Goal: Task Accomplishment & Management: Complete application form

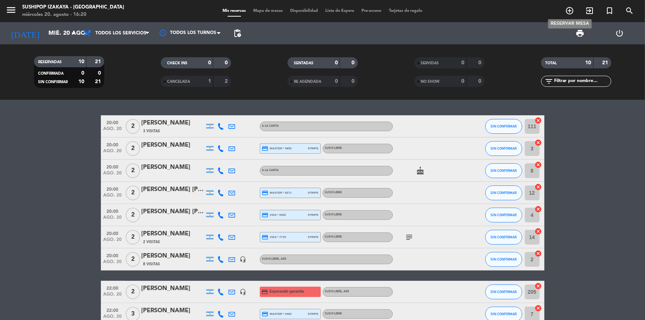
click at [567, 12] on icon "add_circle_outline" at bounding box center [569, 10] width 9 height 9
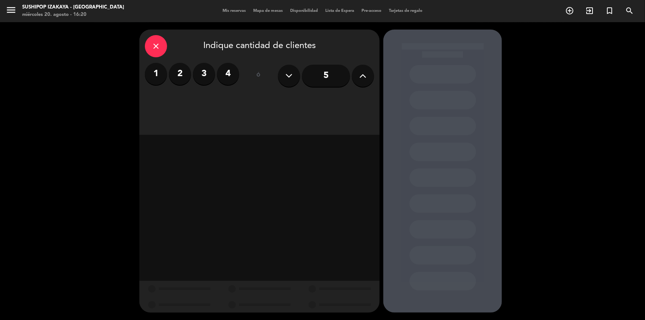
click at [182, 77] on label "2" at bounding box center [180, 74] width 22 height 22
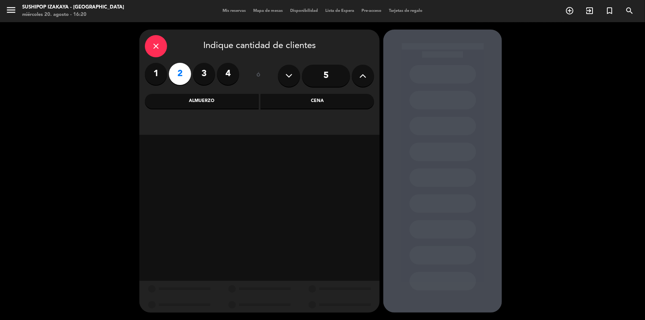
click at [349, 101] on div "Cena" at bounding box center [318, 101] width 114 height 15
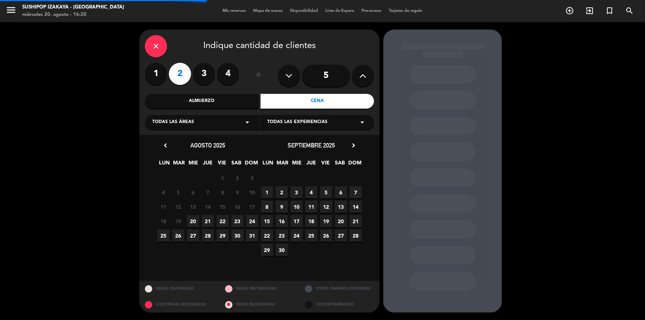
click at [321, 125] on span "Todas las experiencias" at bounding box center [297, 122] width 60 height 7
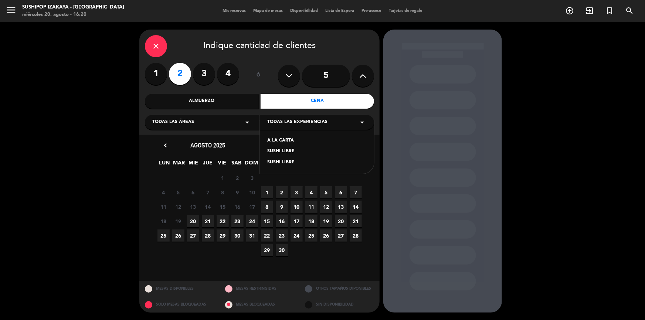
click at [277, 151] on div "SUSHI LIBRE" at bounding box center [316, 151] width 99 height 7
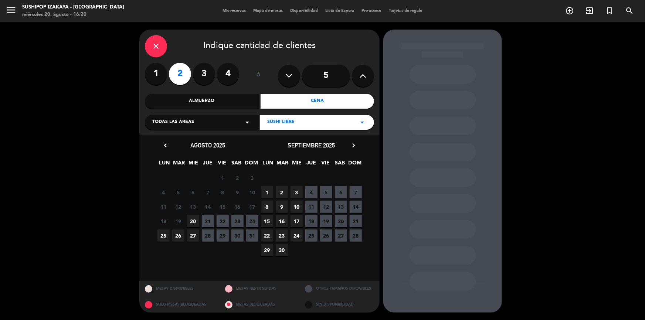
click at [165, 234] on span "25" at bounding box center [164, 236] width 12 height 12
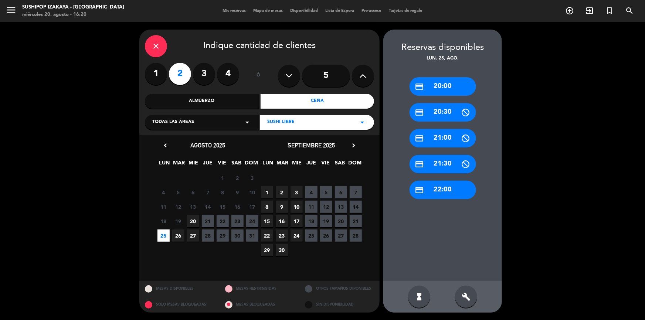
click at [196, 222] on span "20" at bounding box center [193, 221] width 12 height 12
click at [445, 191] on div "credit_card 22:00" at bounding box center [443, 190] width 67 height 18
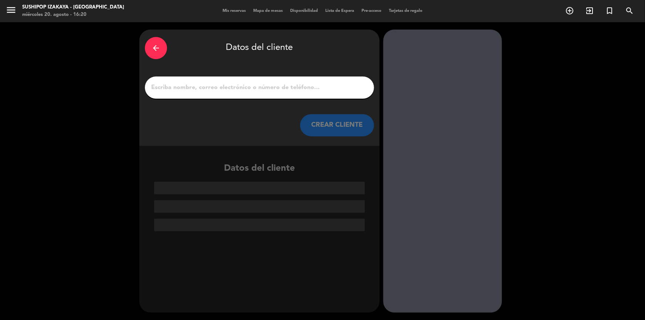
click at [293, 85] on input "1" at bounding box center [260, 87] width 218 height 10
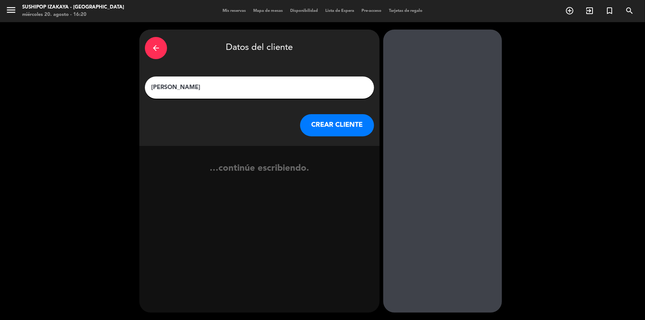
type input "[PERSON_NAME]"
click at [348, 126] on button "CREAR CLIENTE" at bounding box center [337, 125] width 74 height 22
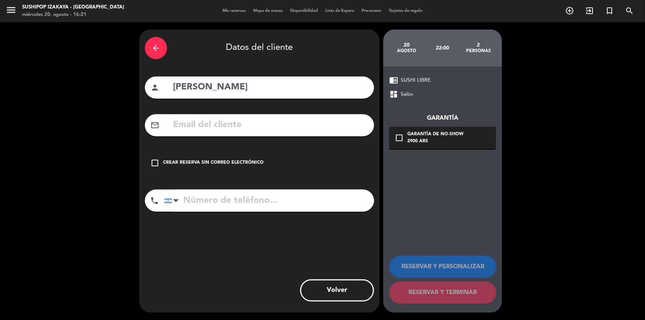
click at [225, 128] on input "text" at bounding box center [270, 125] width 196 height 15
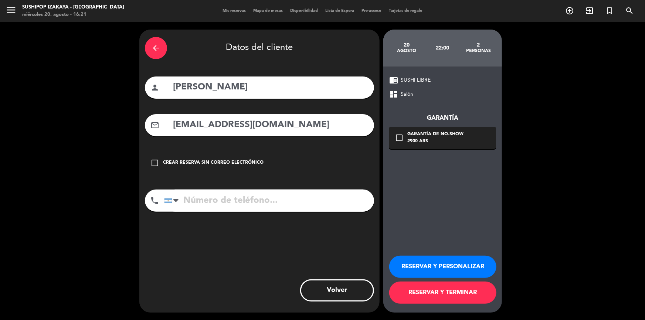
type input "[EMAIL_ADDRESS][DOMAIN_NAME]"
click at [201, 192] on input "tel" at bounding box center [269, 201] width 210 height 22
type input "2216432197"
click at [418, 286] on button "RESERVAR Y TERMINAR" at bounding box center [442, 293] width 107 height 22
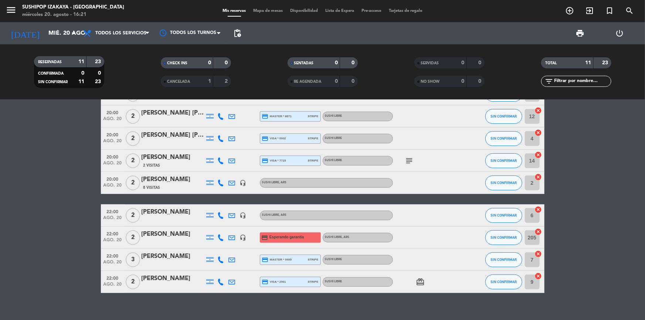
scroll to position [86, 0]
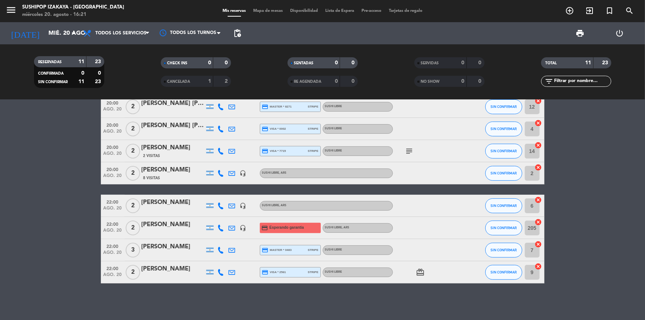
click at [408, 148] on icon "subject" at bounding box center [409, 151] width 9 height 9
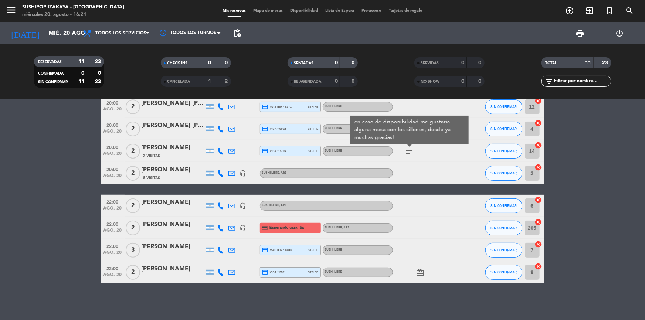
click at [618, 183] on bookings-row "20:00 ago. 20 2 [PERSON_NAME] 3 Visitas A LA CARTA SIN CONFIRMAR 111 cancel 20:…" at bounding box center [322, 156] width 645 height 254
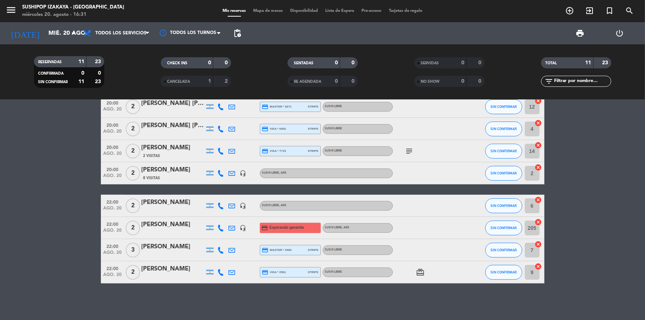
scroll to position [0, 0]
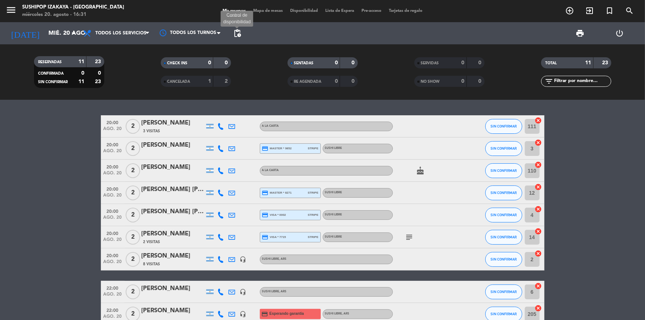
click at [236, 31] on span "pending_actions" at bounding box center [237, 33] width 9 height 9
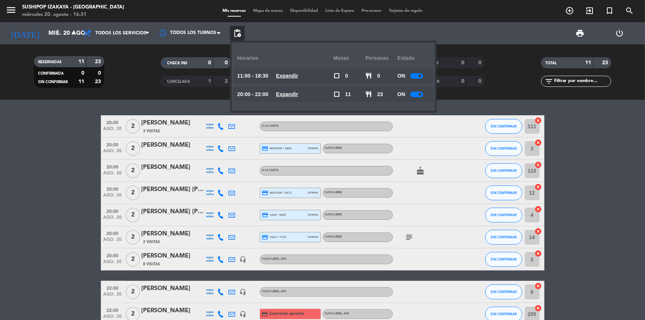
click at [294, 93] on u "Expandir" at bounding box center [287, 94] width 22 height 6
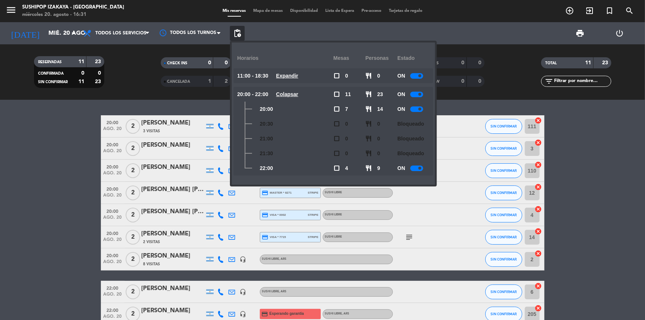
click at [420, 107] on div at bounding box center [417, 110] width 13 height 6
click at [37, 153] on bookings-row "20:00 ago. 20 2 [PERSON_NAME] 3 Visitas A LA CARTA SIN CONFIRMAR 111 cancel 20:…" at bounding box center [322, 242] width 645 height 254
